Goal: Task Accomplishment & Management: Manage account settings

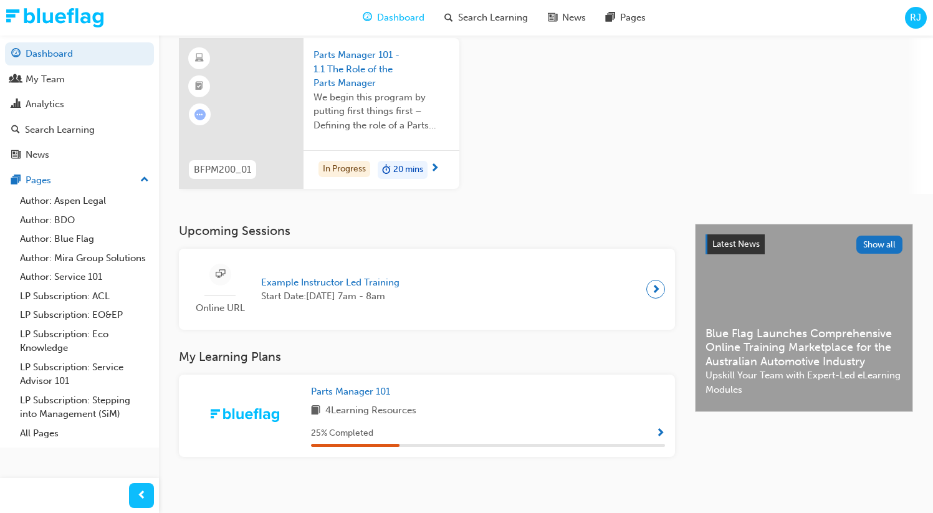
scroll to position [108, 0]
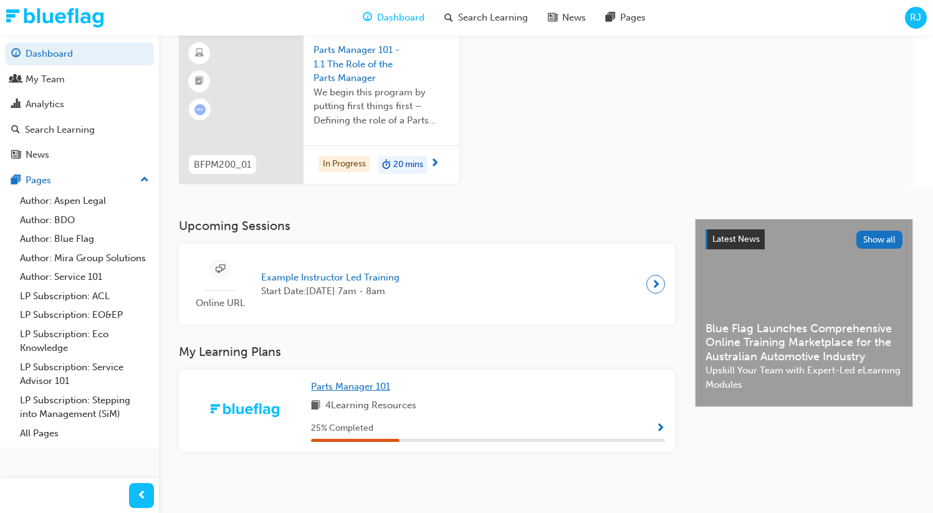
click at [350, 381] on span "Parts Manager 101" at bounding box center [350, 386] width 79 height 11
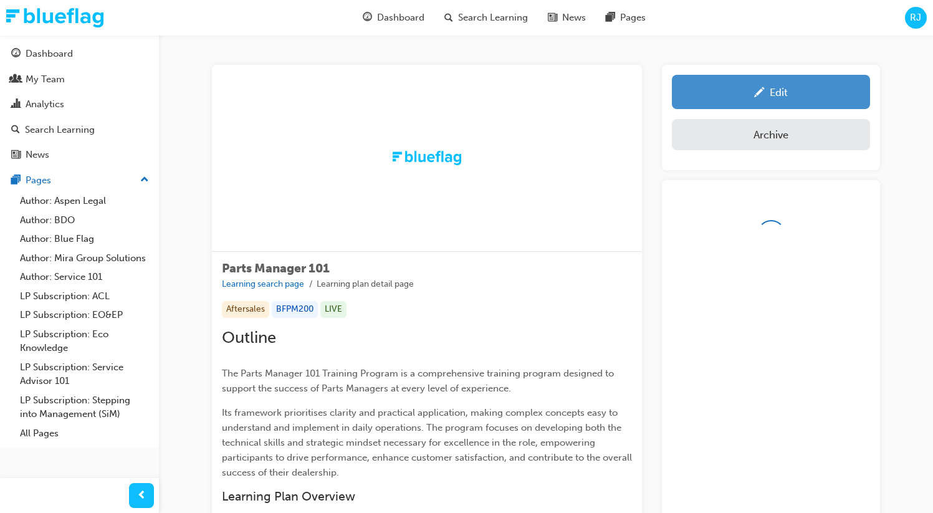
click at [775, 90] on div "Edit" at bounding box center [779, 92] width 18 height 12
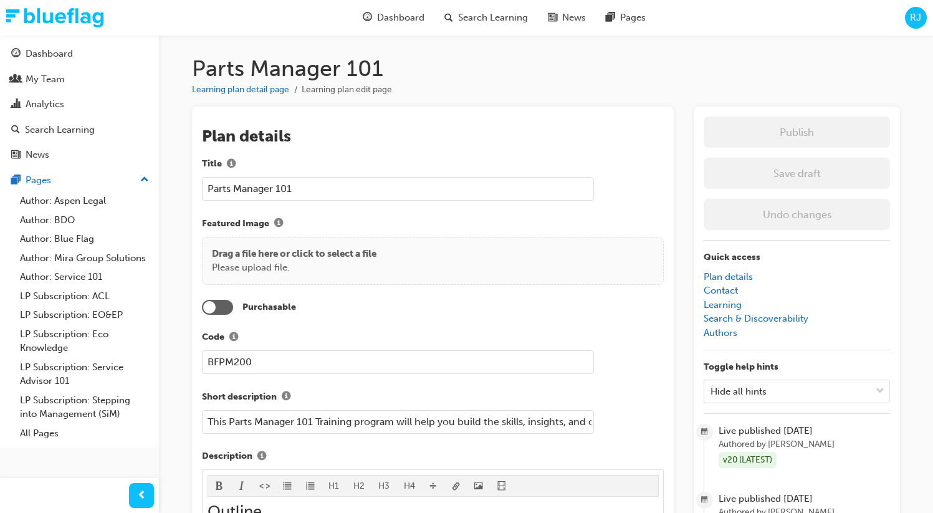
click at [224, 308] on div at bounding box center [217, 307] width 31 height 15
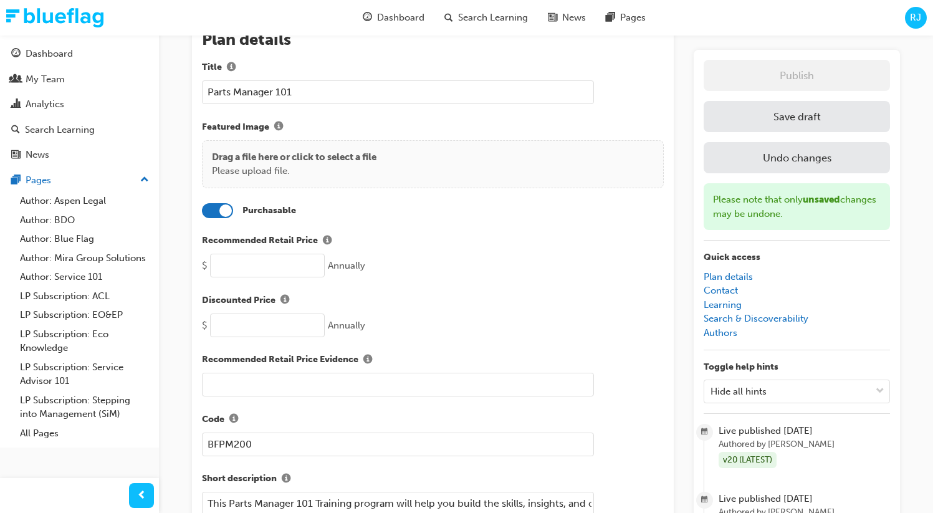
scroll to position [102, 0]
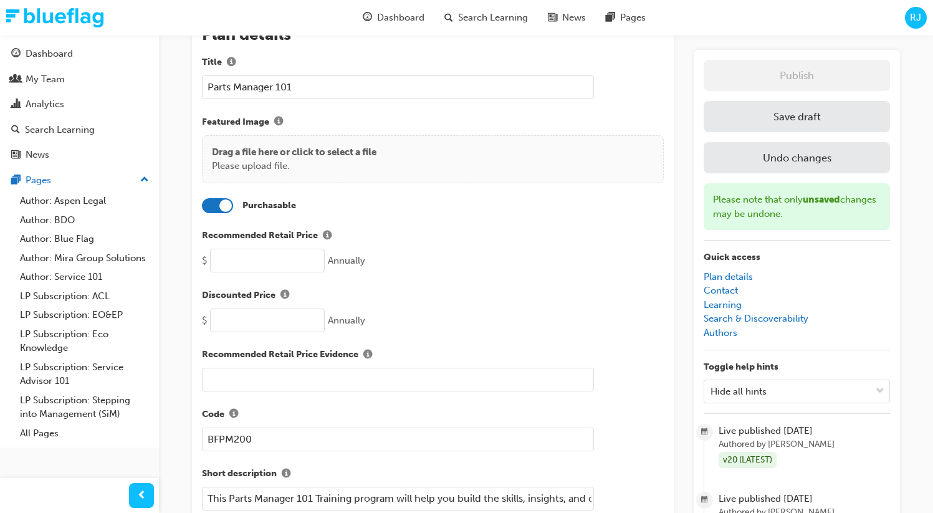
click at [260, 262] on input "number" at bounding box center [267, 261] width 115 height 24
type input "100"
click at [264, 314] on input "number" at bounding box center [267, 321] width 115 height 24
click at [803, 118] on button "Save draft" at bounding box center [797, 116] width 186 height 31
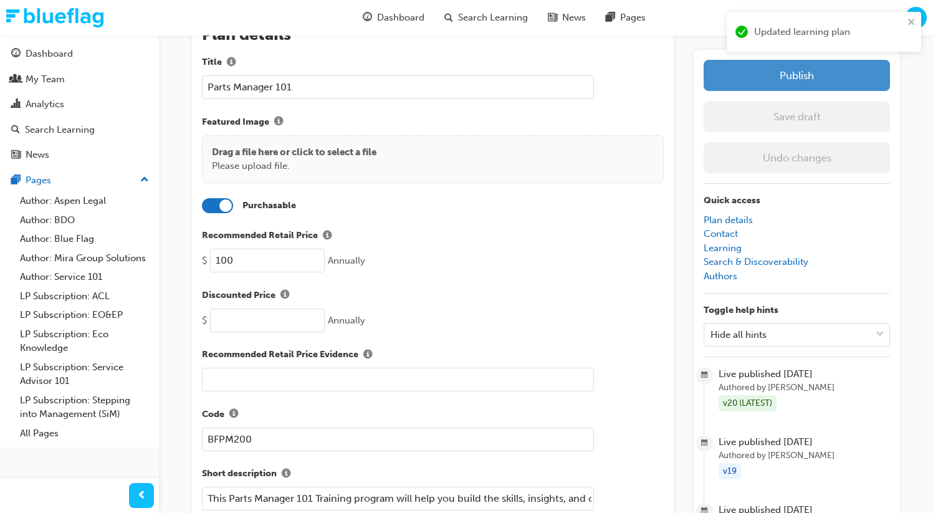
click at [793, 77] on button "Publish" at bounding box center [797, 75] width 186 height 31
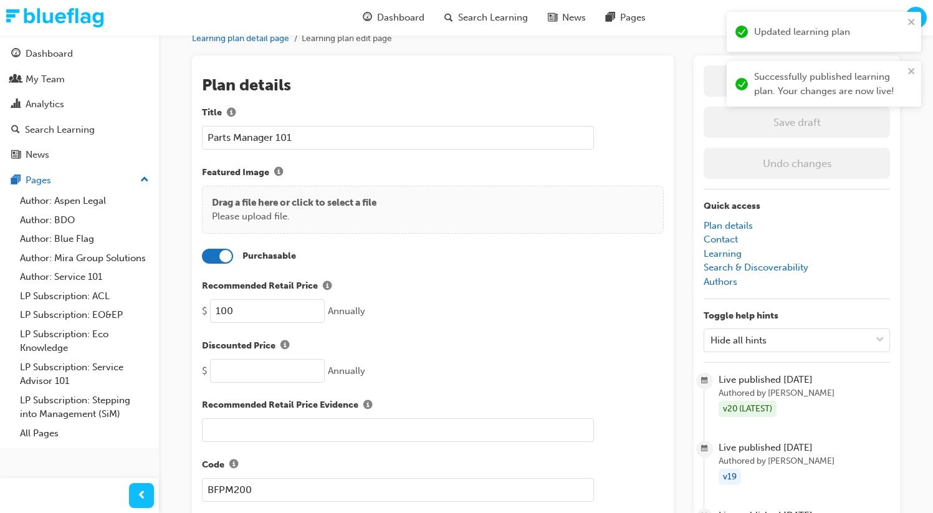
scroll to position [0, 0]
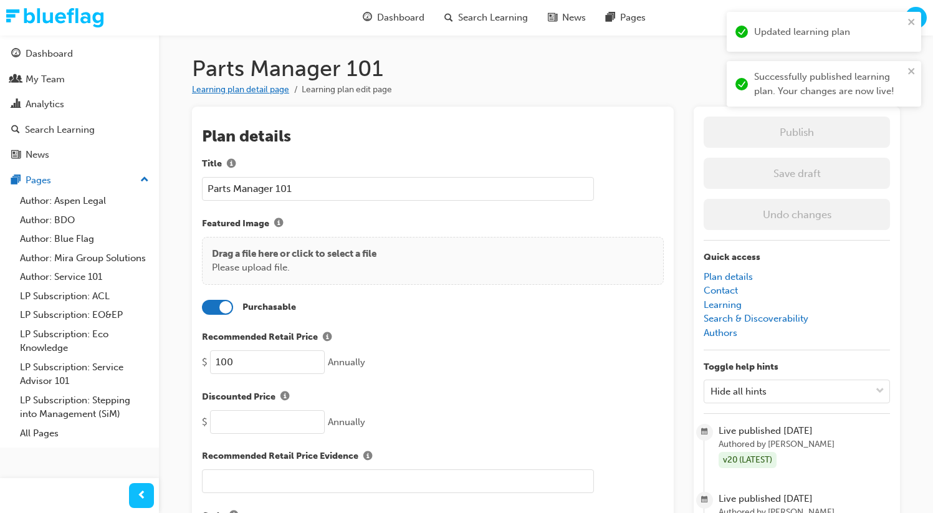
drag, startPoint x: 249, startPoint y: 90, endPoint x: 454, endPoint y: 223, distance: 243.4
click at [249, 90] on link "Learning plan detail page" at bounding box center [240, 89] width 97 height 11
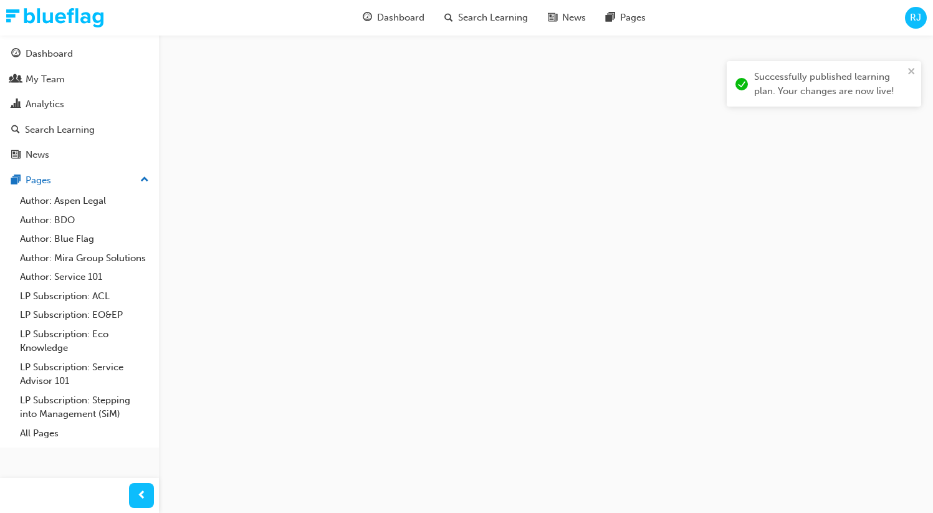
click at [922, 71] on div "Updated learning plan Successfully published learning plan. Your changes are no…" at bounding box center [823, 63] width 199 height 109
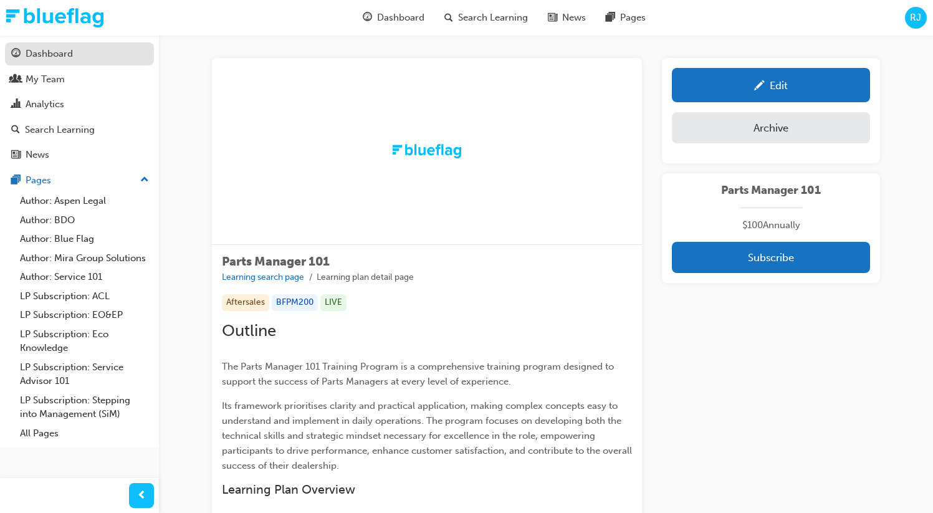
scroll to position [12, 0]
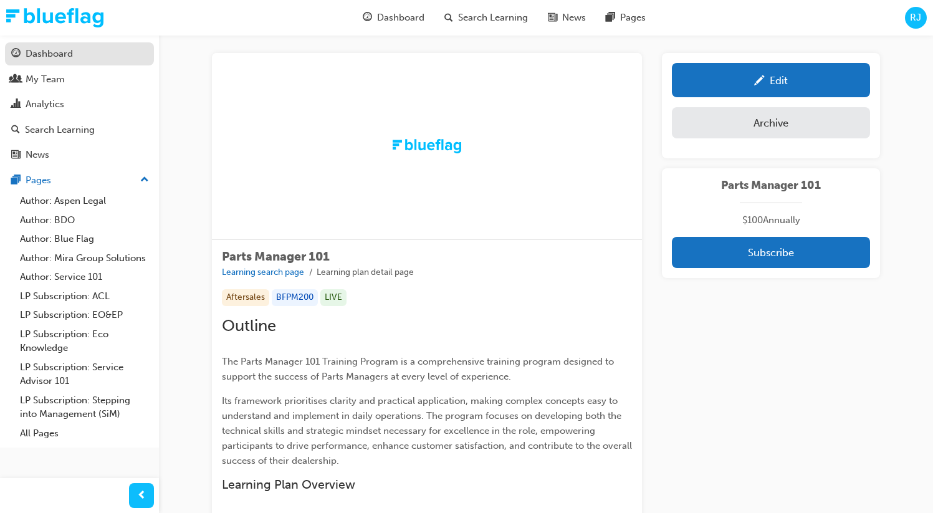
click at [53, 58] on div "Dashboard" at bounding box center [49, 54] width 47 height 14
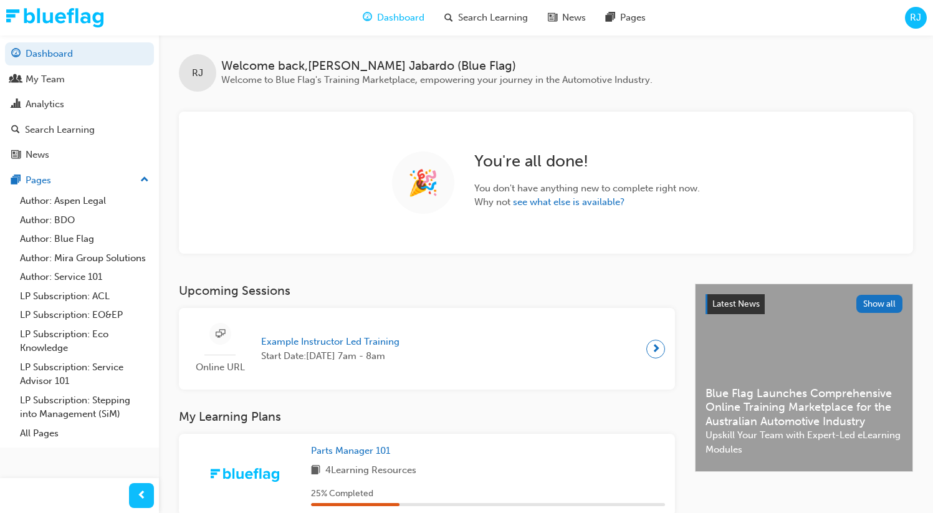
scroll to position [74, 0]
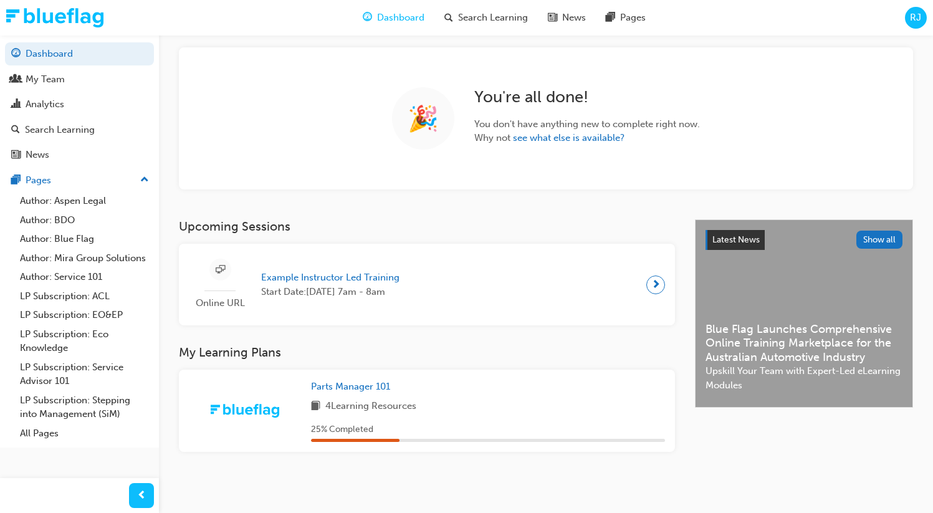
scroll to position [74, 0]
click at [342, 381] on span "Parts Manager 101" at bounding box center [350, 386] width 79 height 11
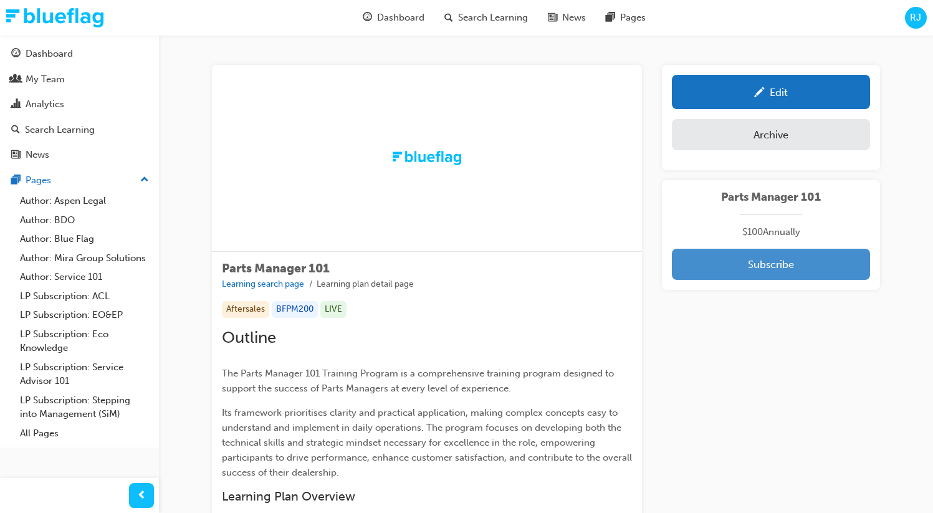
click at [764, 274] on button "Subscribe" at bounding box center [771, 264] width 198 height 31
